Goal: Book appointment/travel/reservation

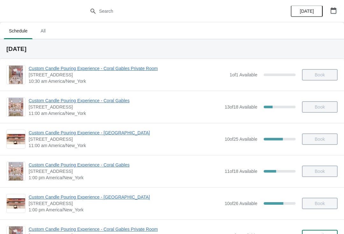
click at [333, 12] on icon "button" at bounding box center [334, 10] width 6 height 6
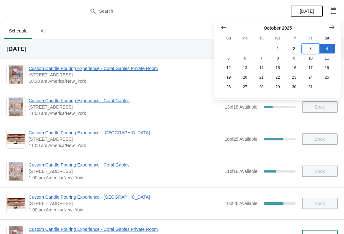
click at [313, 47] on button "3" at bounding box center [311, 49] width 16 height 10
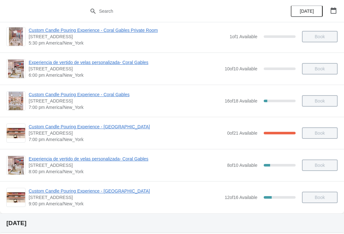
scroll to position [361, 0]
click at [123, 191] on span "Custom Candle Pouring Experience - [GEOGRAPHIC_DATA]" at bounding box center [125, 191] width 193 height 6
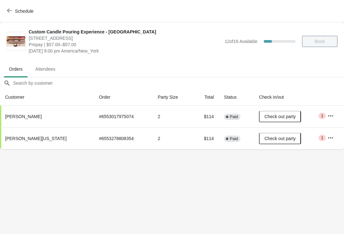
click at [13, 12] on span "Schedule" at bounding box center [20, 11] width 25 height 6
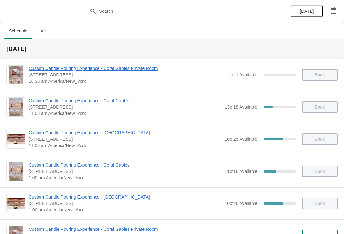
scroll to position [0, 0]
click at [334, 10] on icon "button" at bounding box center [334, 10] width 6 height 6
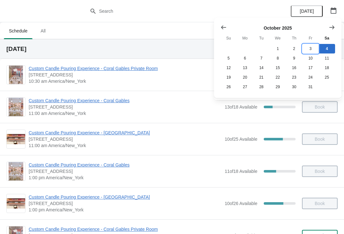
click at [309, 48] on button "3" at bounding box center [311, 49] width 16 height 10
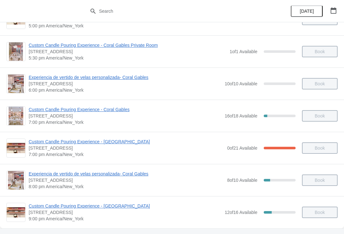
scroll to position [345, 0]
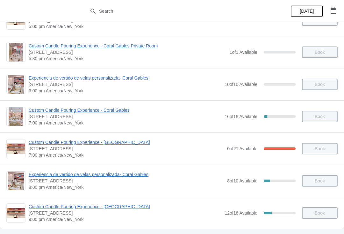
click at [125, 111] on span "Custom Candle Pouring Experience - Coral Gables" at bounding box center [125, 110] width 193 height 6
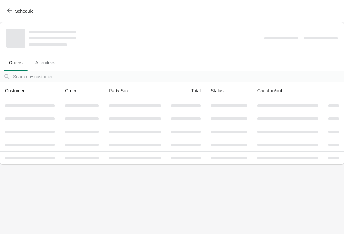
scroll to position [0, 0]
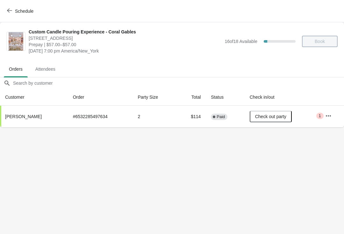
click at [11, 9] on icon "button" at bounding box center [9, 10] width 5 height 5
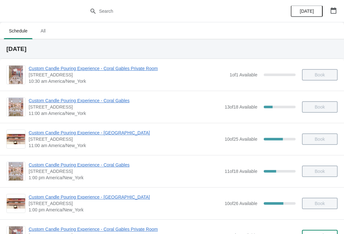
click at [335, 11] on icon "button" at bounding box center [334, 10] width 6 height 6
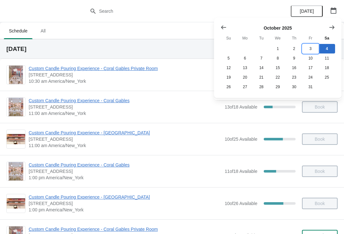
click at [313, 50] on button "3" at bounding box center [311, 49] width 16 height 10
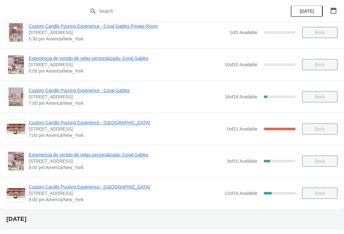
scroll to position [365, 0]
click at [138, 157] on span "Experiencia de vertido de velas personalizada- Coral Gables" at bounding box center [126, 154] width 195 height 6
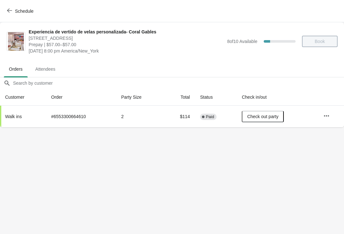
click at [13, 10] on span "Schedule" at bounding box center [20, 11] width 25 height 6
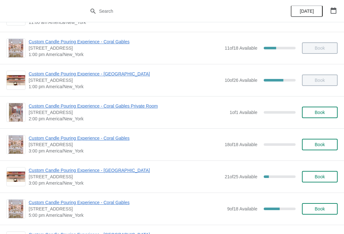
scroll to position [122, 0]
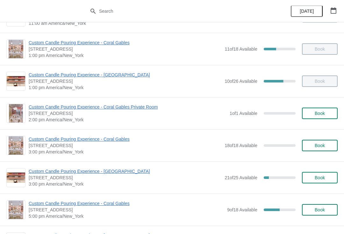
click at [333, 11] on icon "button" at bounding box center [334, 10] width 6 height 6
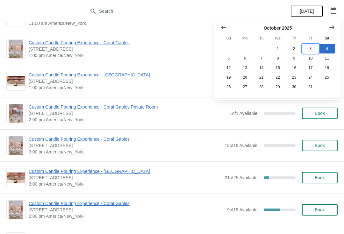
click at [311, 50] on button "3" at bounding box center [311, 49] width 16 height 10
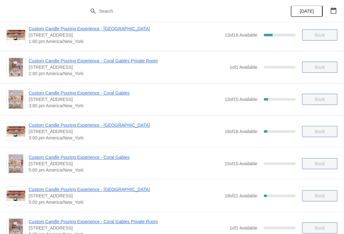
scroll to position [165, 0]
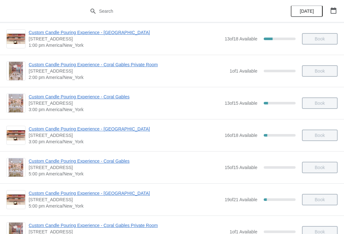
click at [121, 95] on span "Custom Candle Pouring Experience - Coral Gables" at bounding box center [125, 97] width 193 height 6
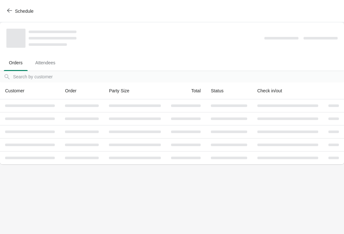
scroll to position [0, 0]
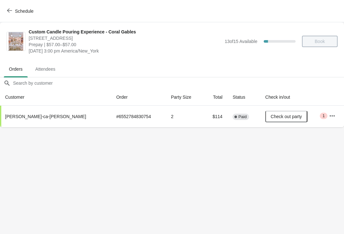
click at [10, 11] on icon "button" at bounding box center [9, 10] width 5 height 5
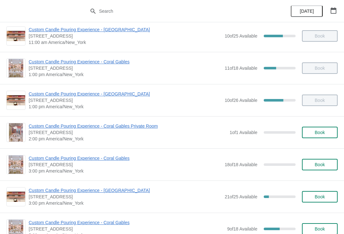
scroll to position [98, 0]
